Goal: Task Accomplishment & Management: Use online tool/utility

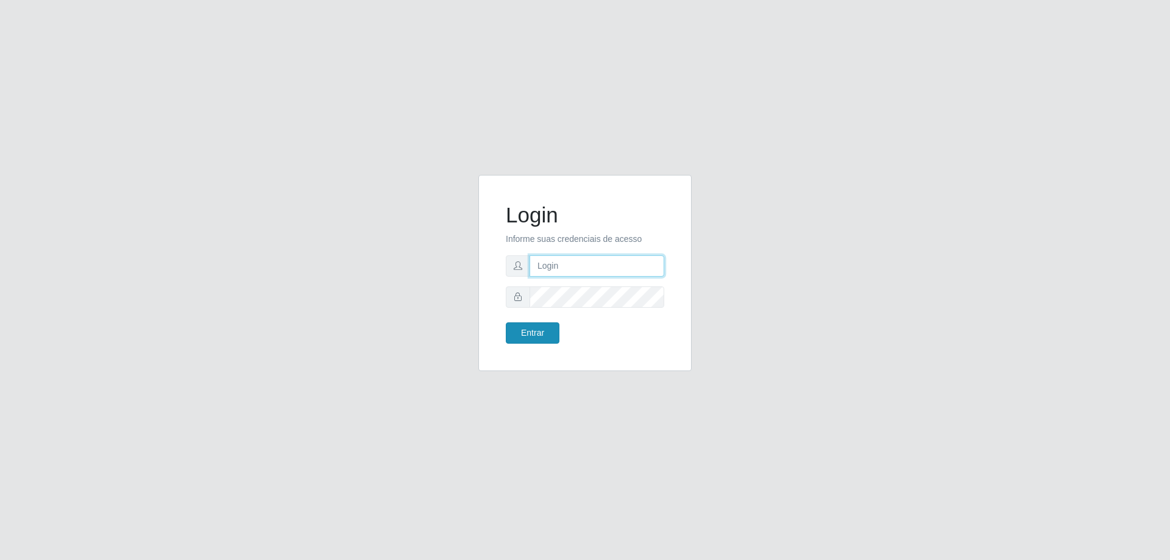
type input "[EMAIL_ADDRESS][DOMAIN_NAME]"
click at [540, 337] on button "Entrar" at bounding box center [533, 332] width 54 height 21
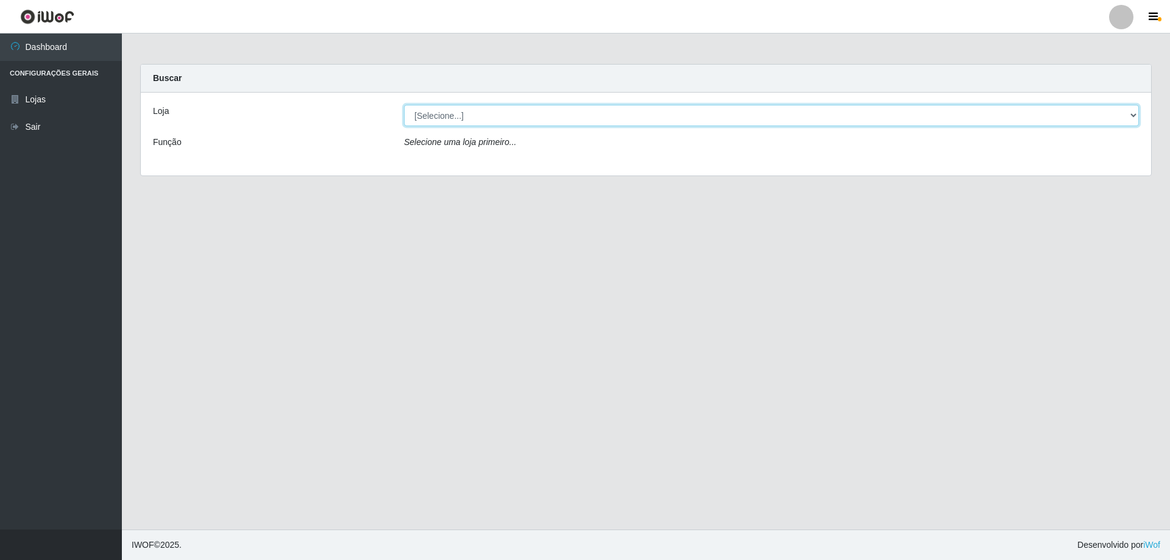
click at [585, 113] on select "[Selecione...] SuperShow Bis - [GEOGRAPHIC_DATA]" at bounding box center [771, 115] width 735 height 21
select select "59"
click at [404, 105] on select "[Selecione...] SuperShow Bis - [GEOGRAPHIC_DATA]" at bounding box center [771, 115] width 735 height 21
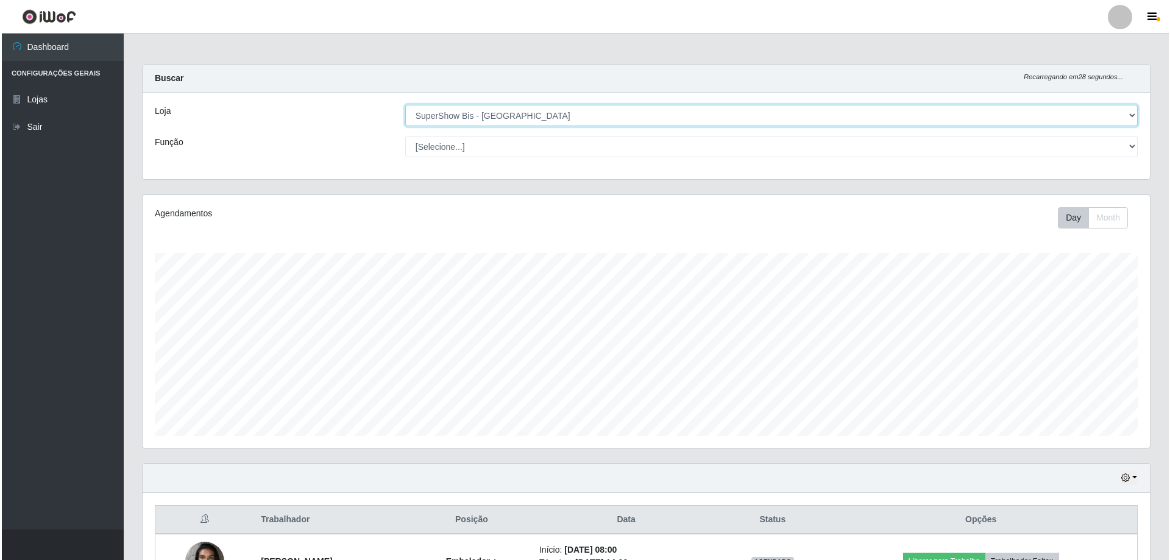
scroll to position [141, 0]
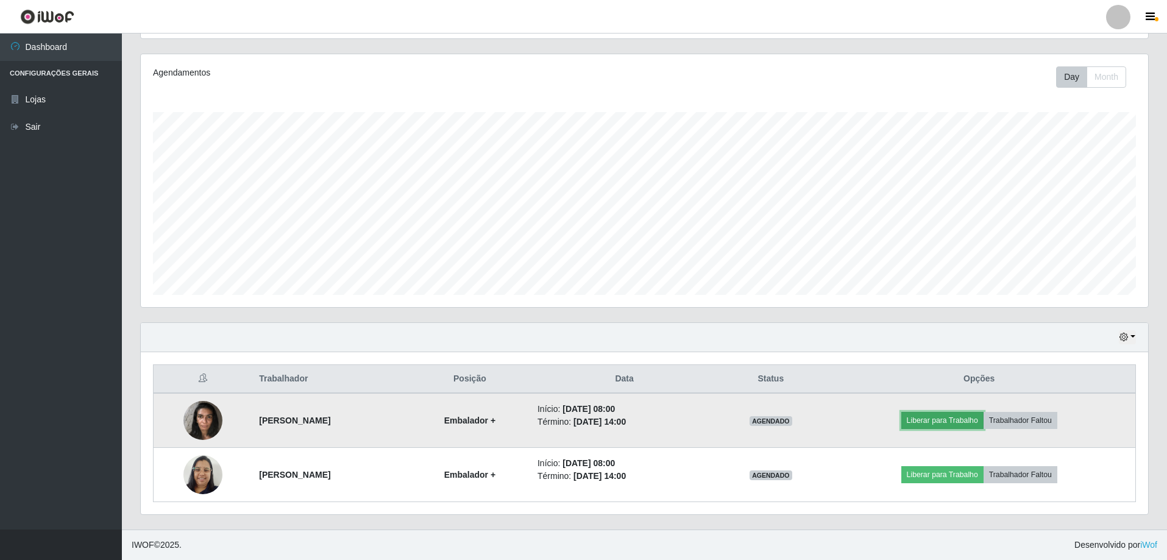
click at [984, 419] on button "Liberar para Trabalho" at bounding box center [943, 420] width 82 height 17
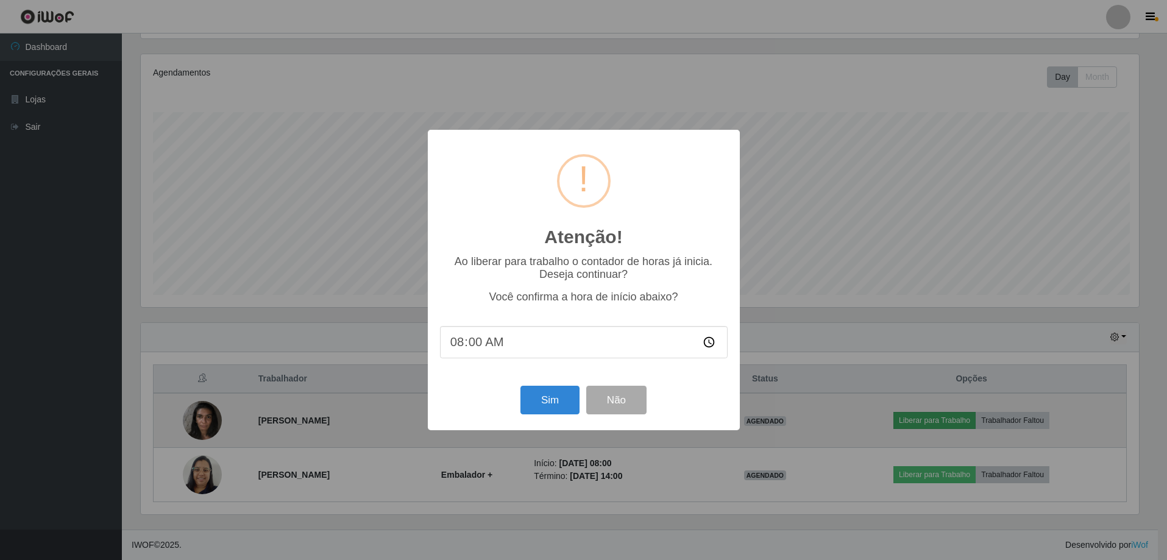
scroll to position [253, 1002]
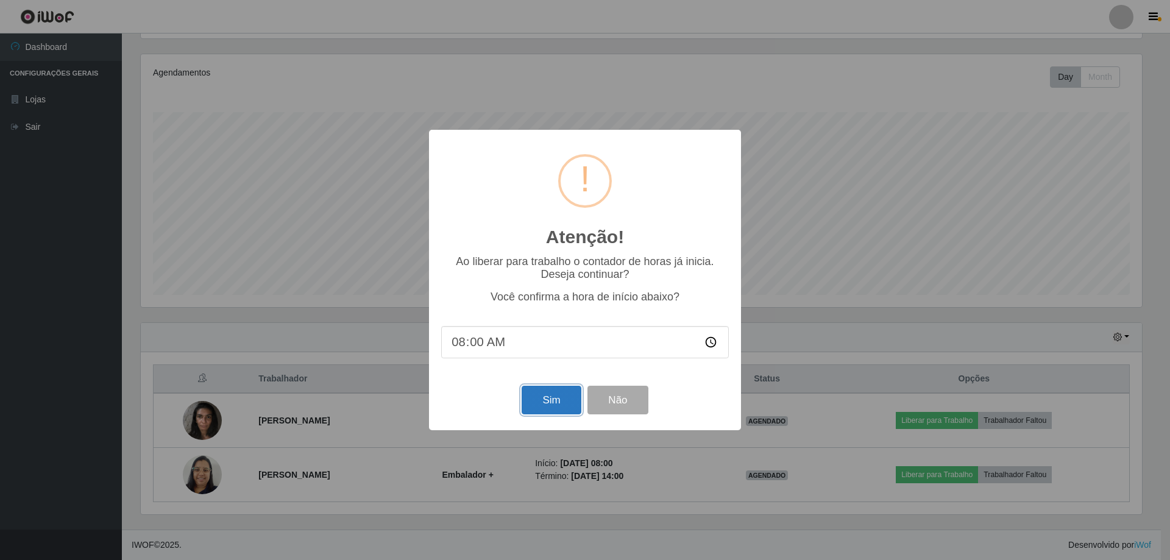
click at [565, 399] on button "Sim" at bounding box center [551, 400] width 59 height 29
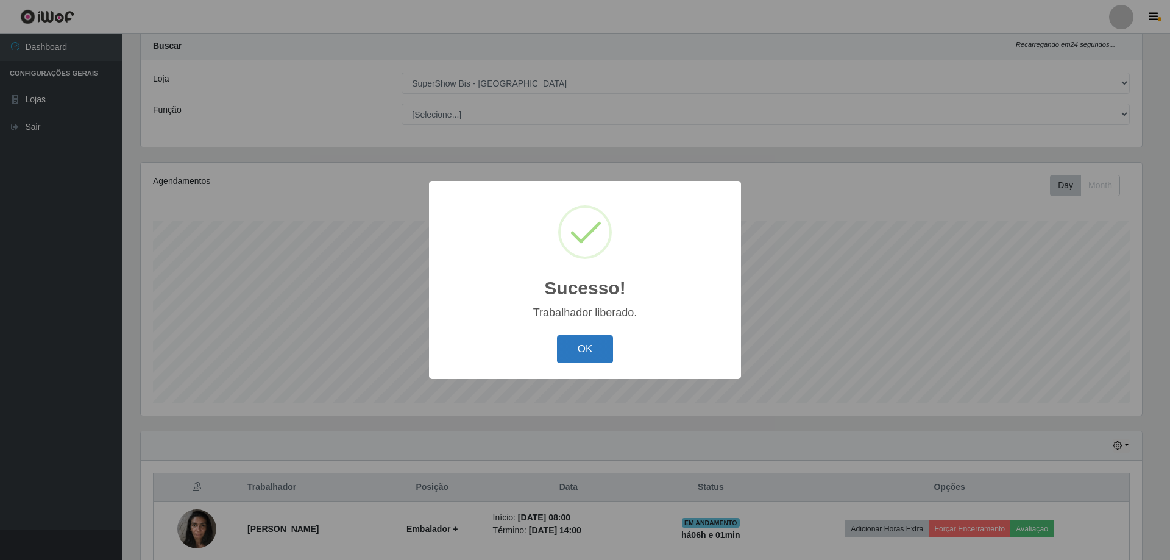
click at [587, 352] on button "OK" at bounding box center [585, 349] width 57 height 29
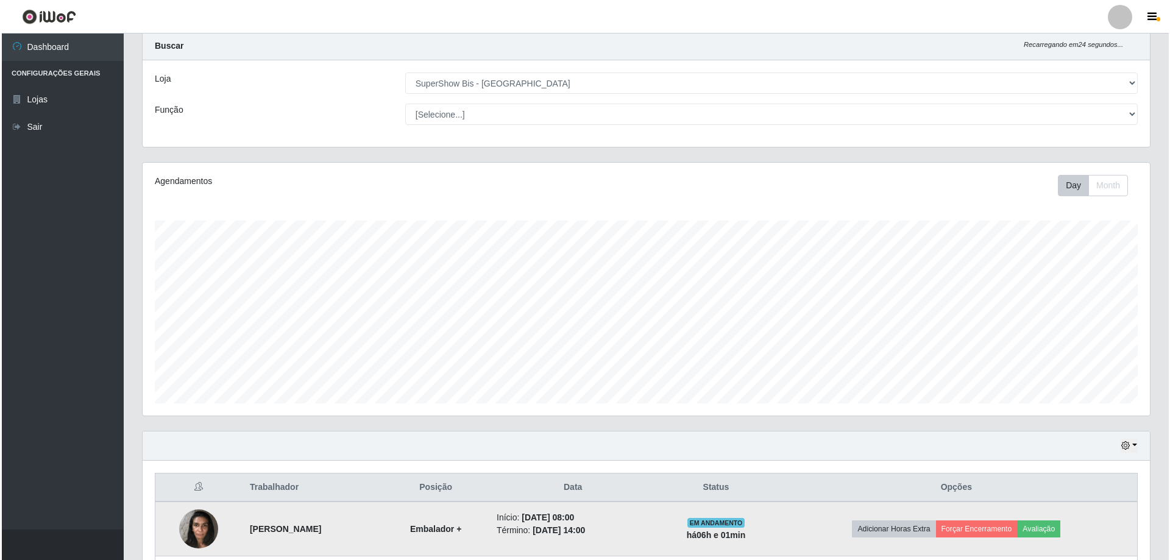
scroll to position [141, 0]
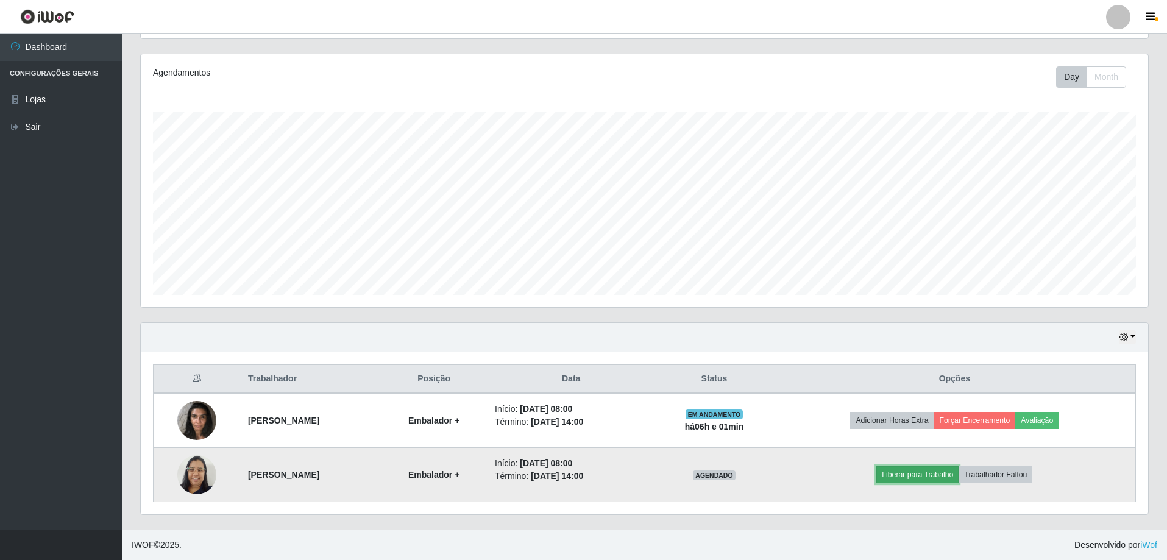
click at [956, 471] on button "Liberar para Trabalho" at bounding box center [918, 474] width 82 height 17
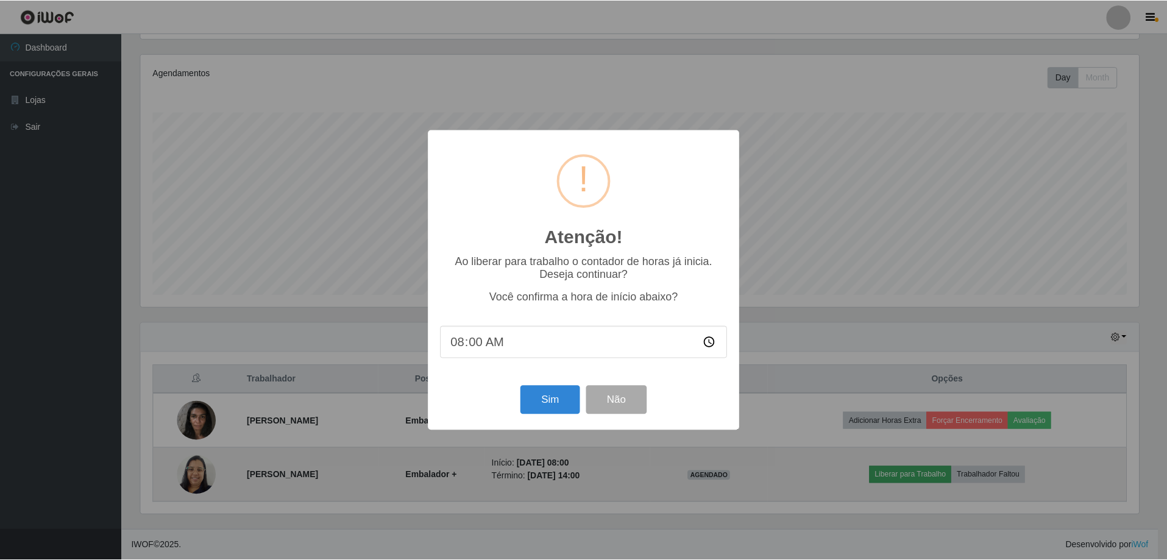
scroll to position [253, 1002]
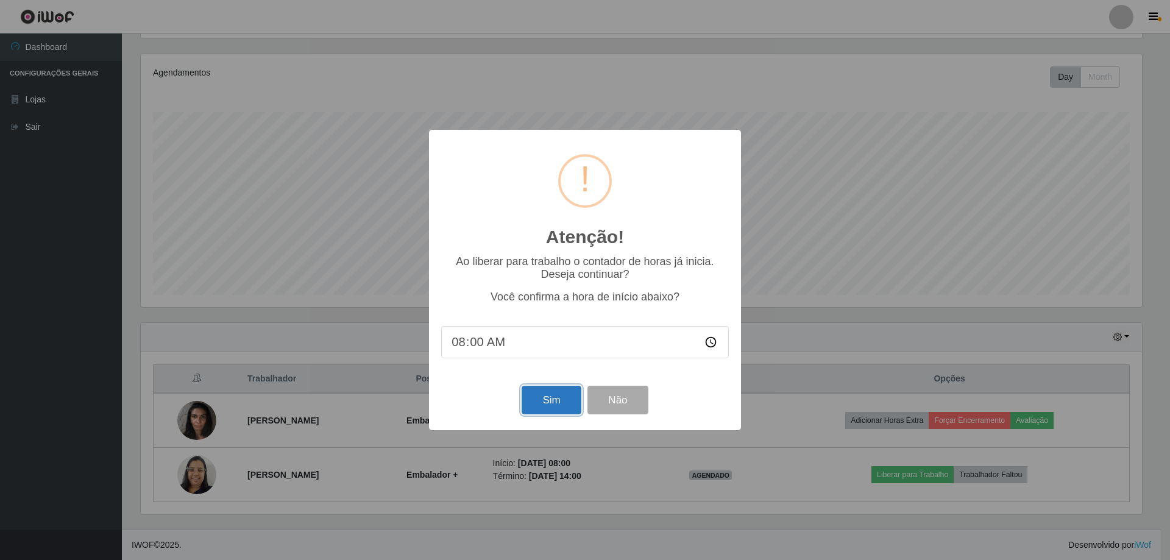
click at [546, 408] on button "Sim" at bounding box center [551, 400] width 59 height 29
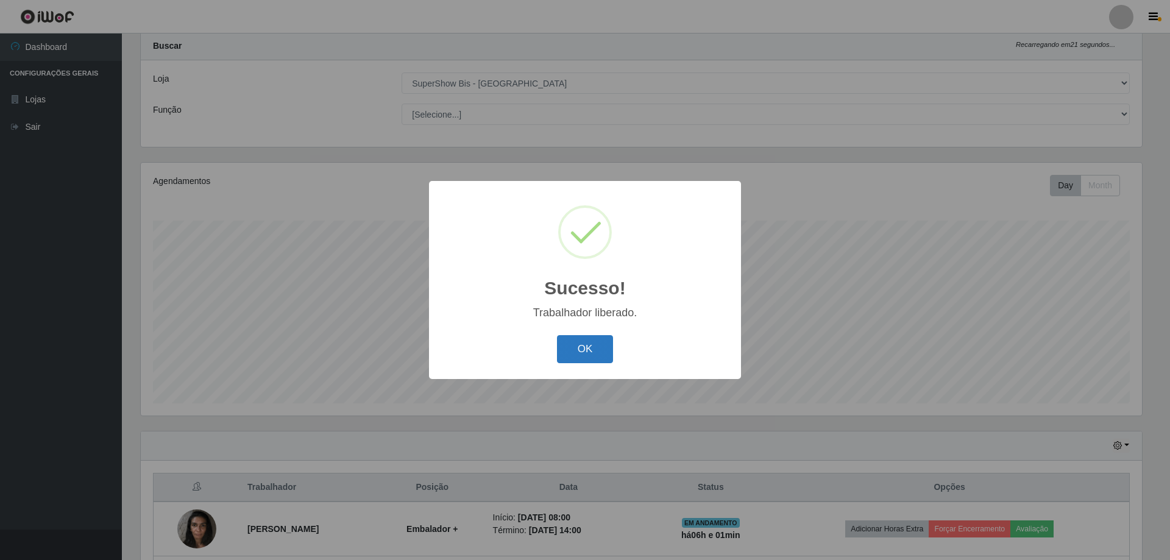
click at [596, 352] on button "OK" at bounding box center [585, 349] width 57 height 29
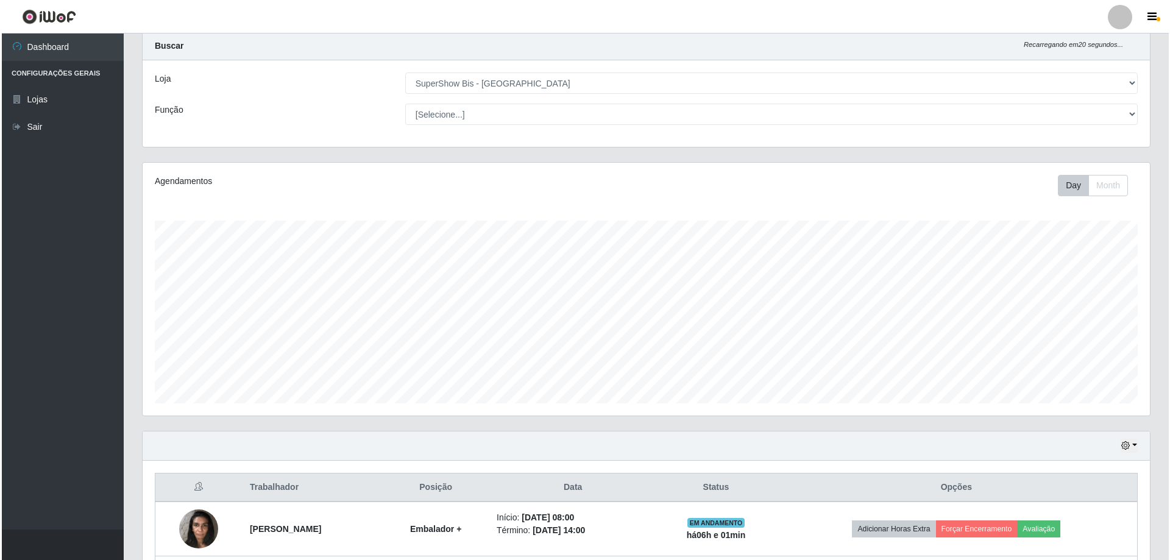
scroll to position [141, 0]
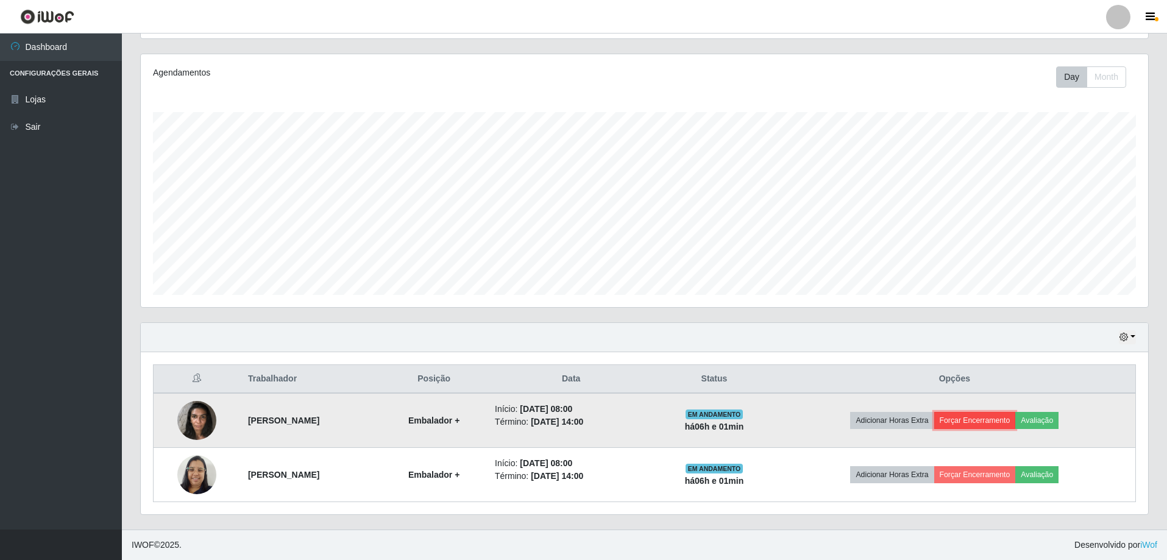
click at [1001, 418] on button "Forçar Encerramento" at bounding box center [976, 420] width 82 height 17
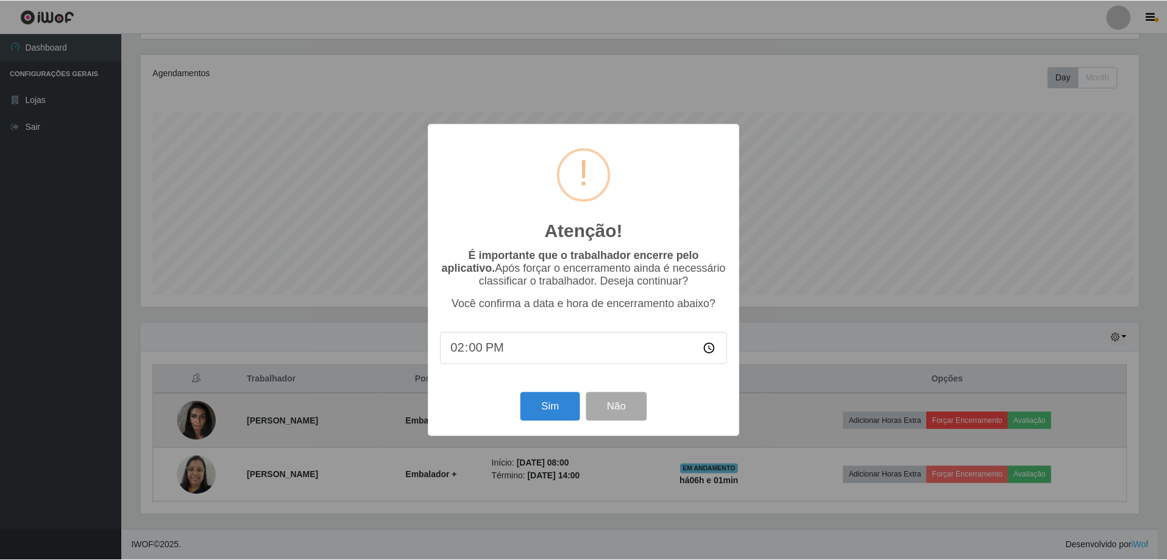
scroll to position [253, 1002]
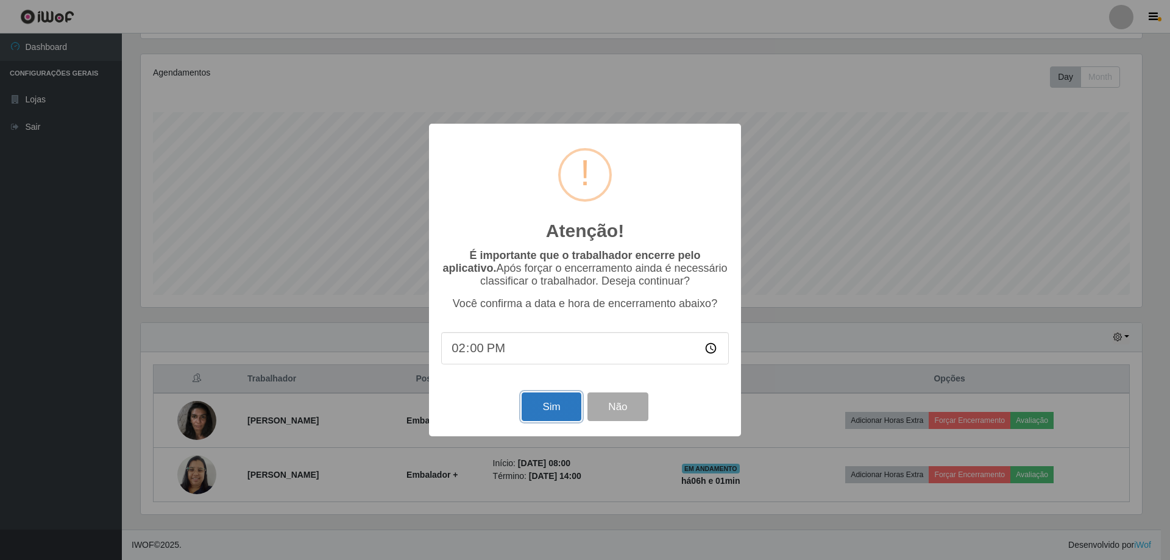
click at [552, 408] on button "Sim" at bounding box center [551, 407] width 59 height 29
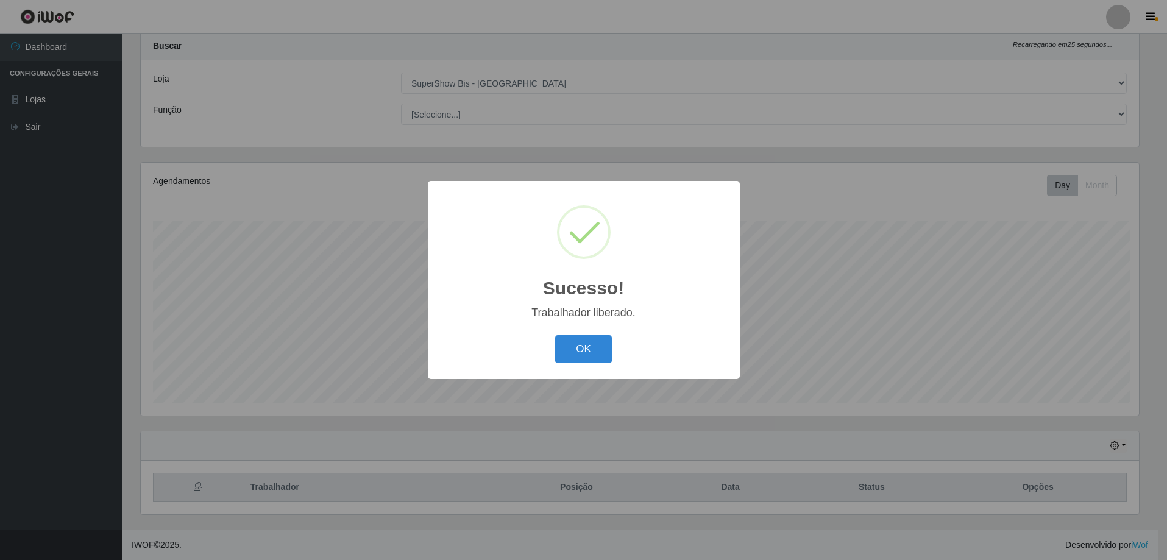
scroll to position [0, 0]
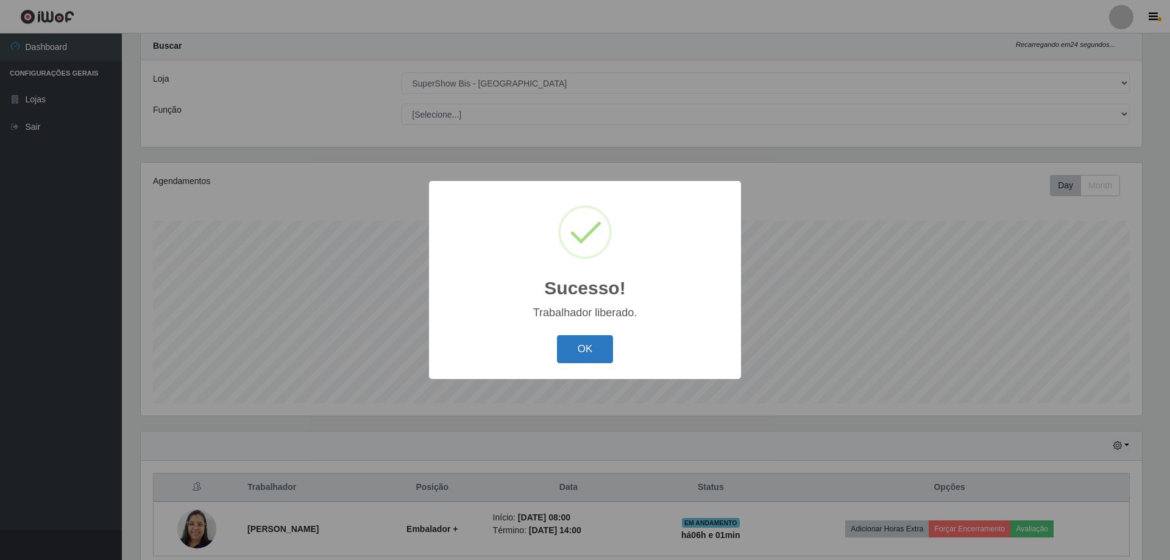
click at [602, 351] on button "OK" at bounding box center [585, 349] width 57 height 29
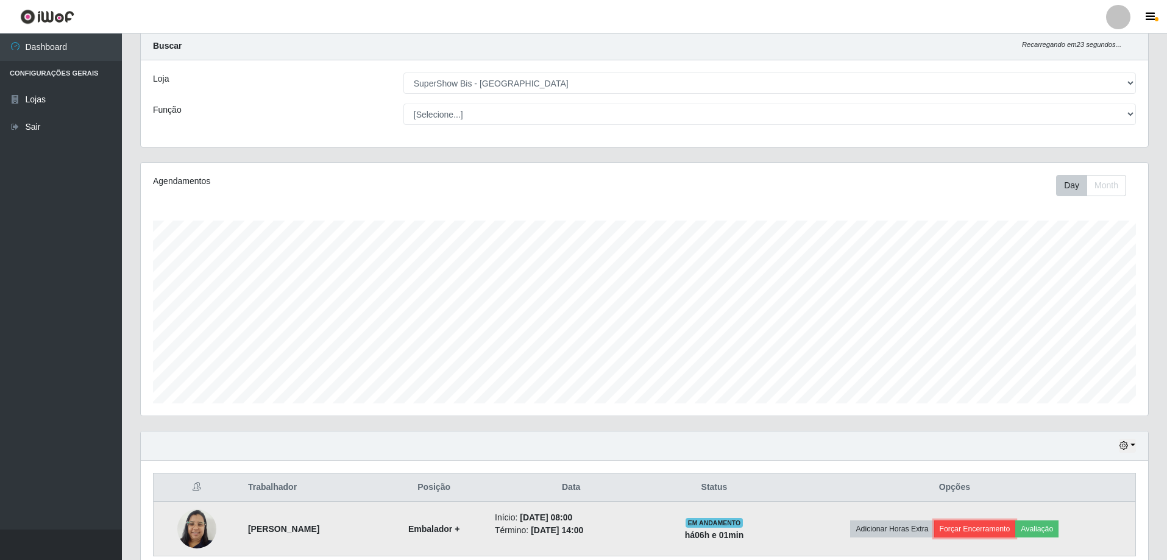
click at [987, 526] on button "Forçar Encerramento" at bounding box center [976, 529] width 82 height 17
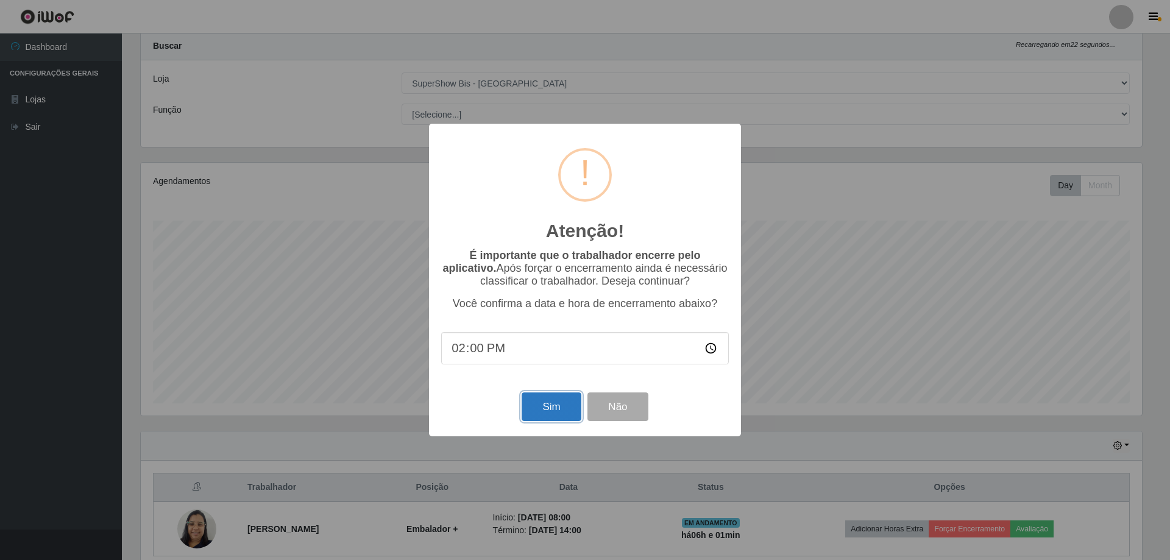
click at [565, 409] on button "Sim" at bounding box center [551, 407] width 59 height 29
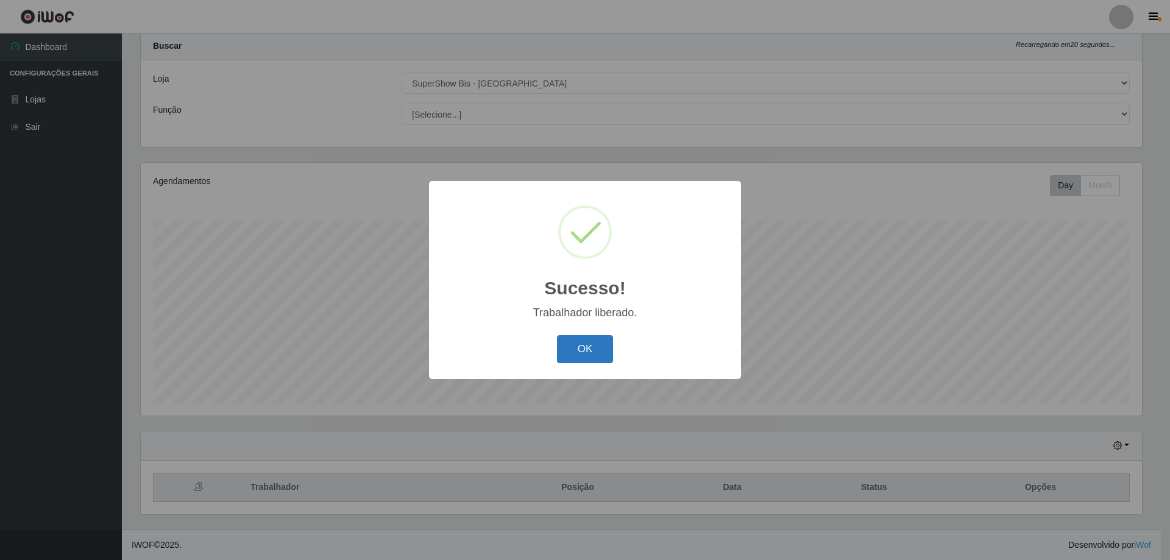
click at [586, 352] on button "OK" at bounding box center [585, 349] width 57 height 29
